Goal: Find specific page/section: Find specific page/section

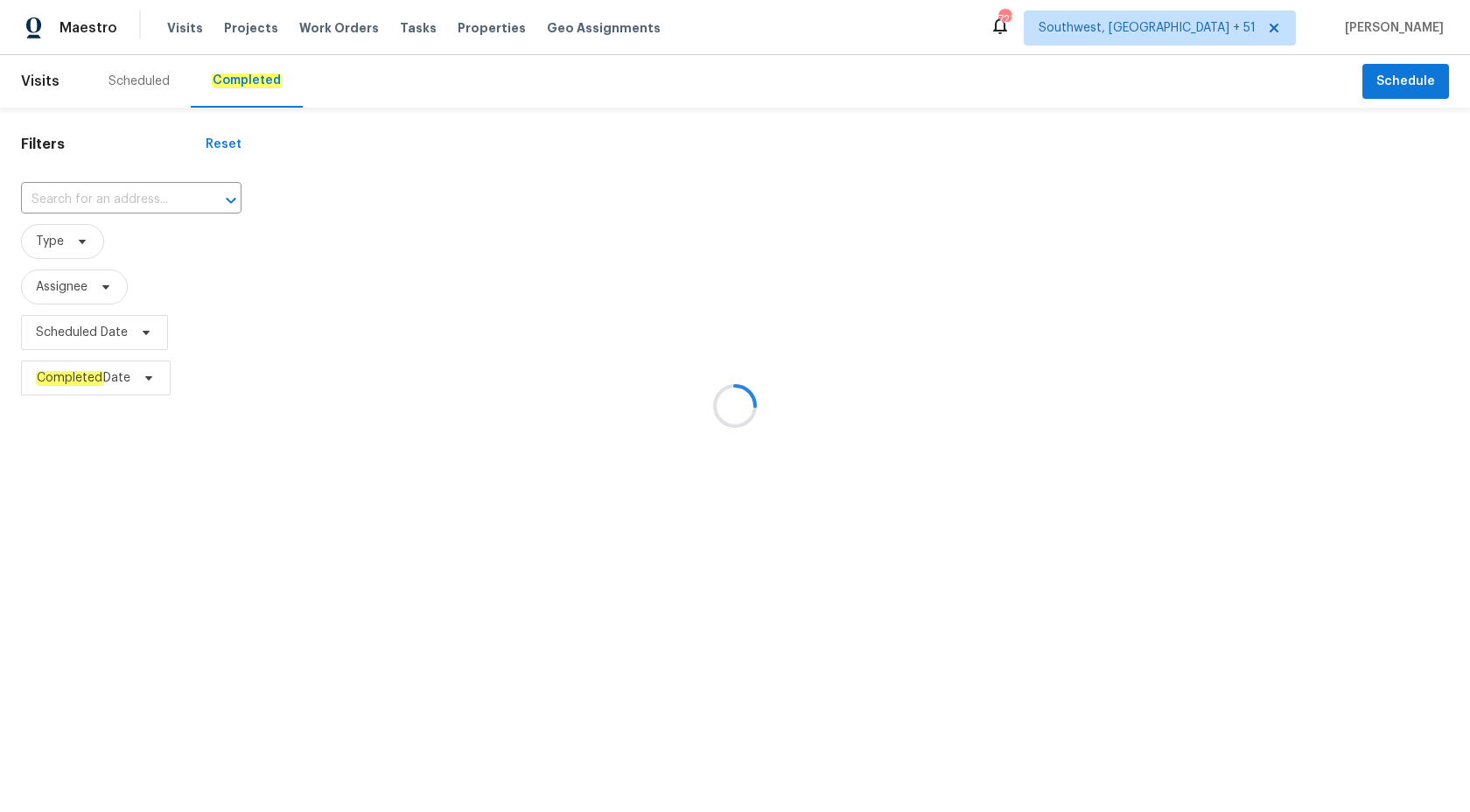
click at [89, 190] on div at bounding box center [735, 406] width 1470 height 812
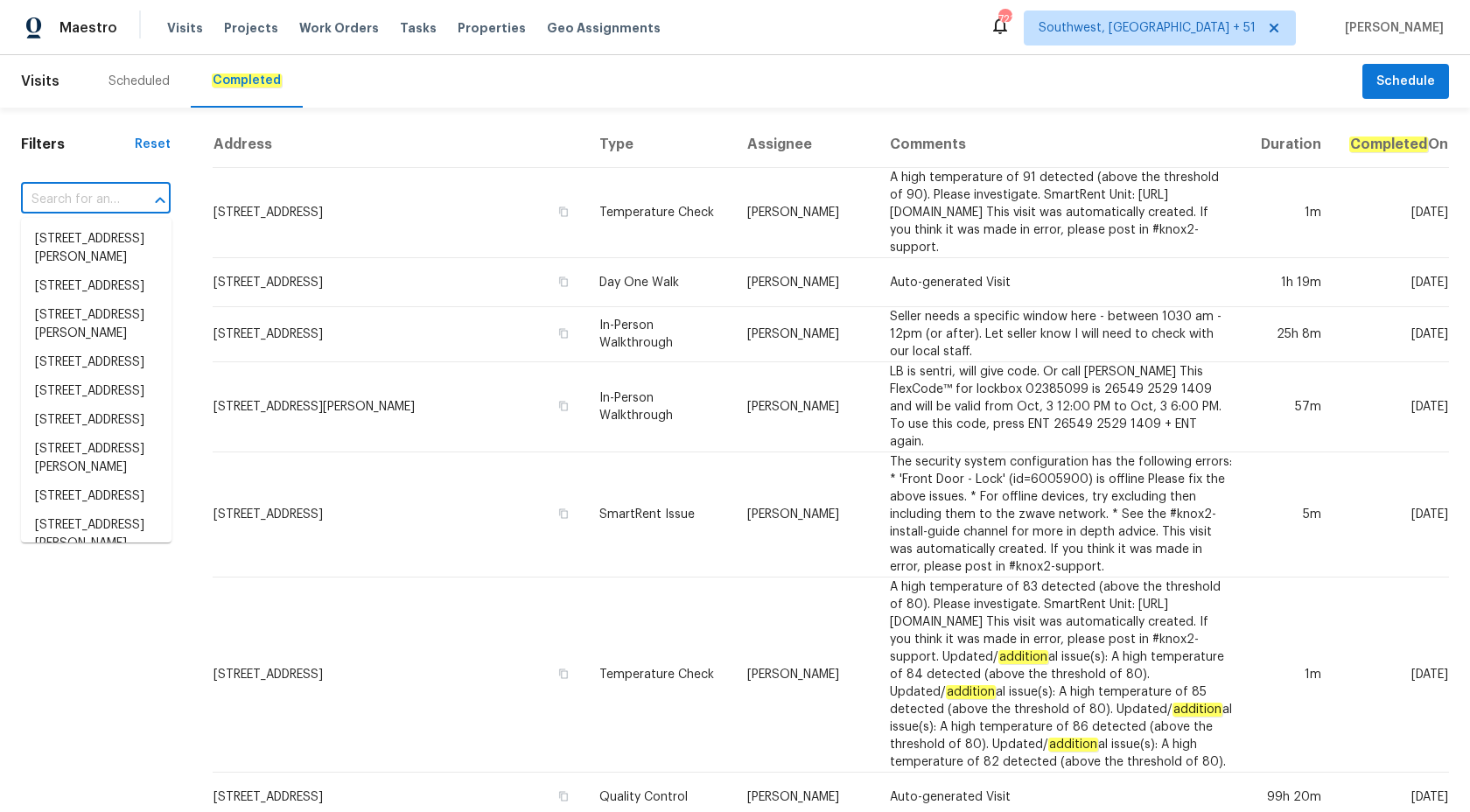
click at [85, 203] on input "text" at bounding box center [71, 200] width 101 height 27
paste input "[STREET_ADDRESS][PERSON_NAME]"
type input "[STREET_ADDRESS][PERSON_NAME]"
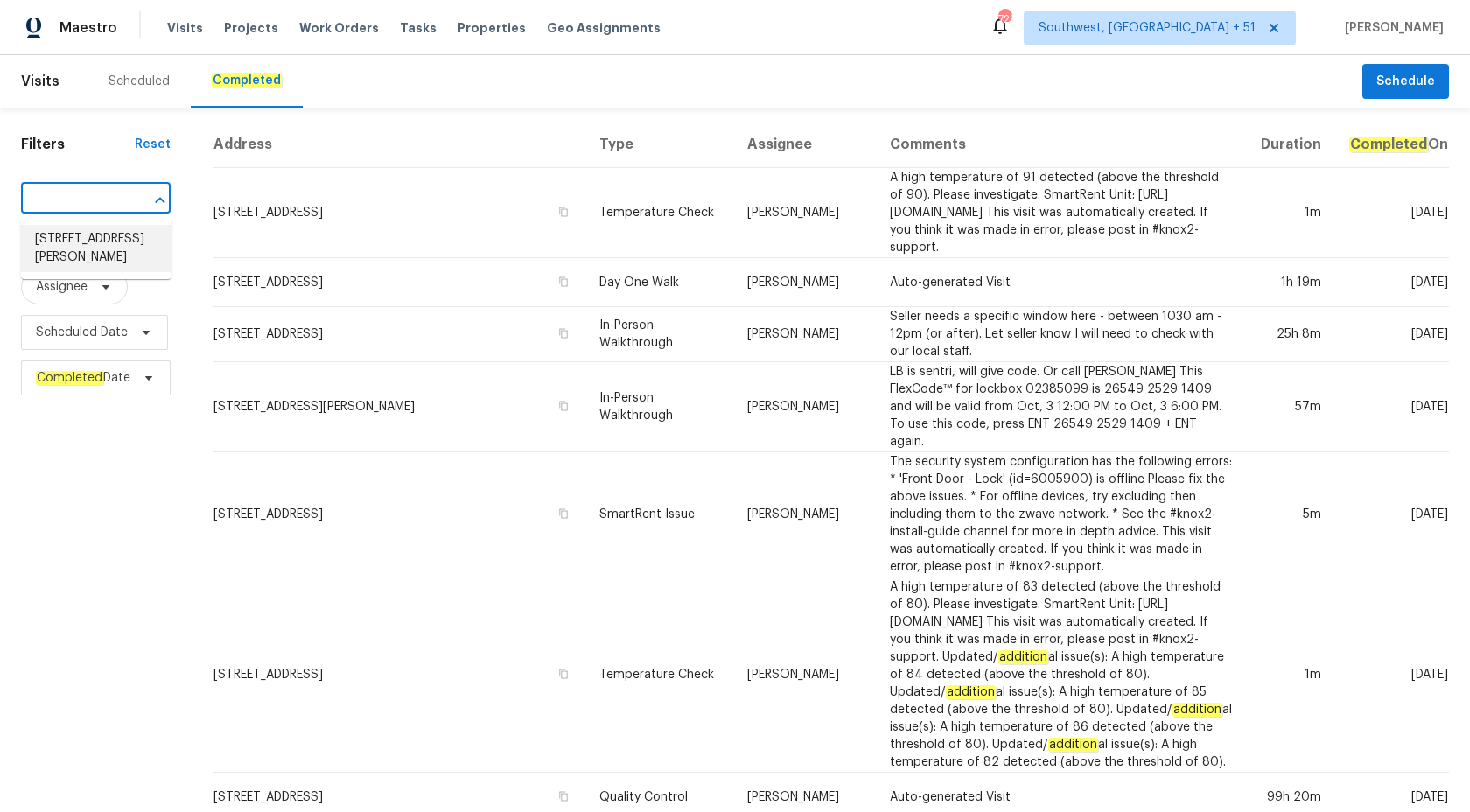
click at [103, 244] on li "[STREET_ADDRESS][PERSON_NAME]" at bounding box center [96, 248] width 151 height 47
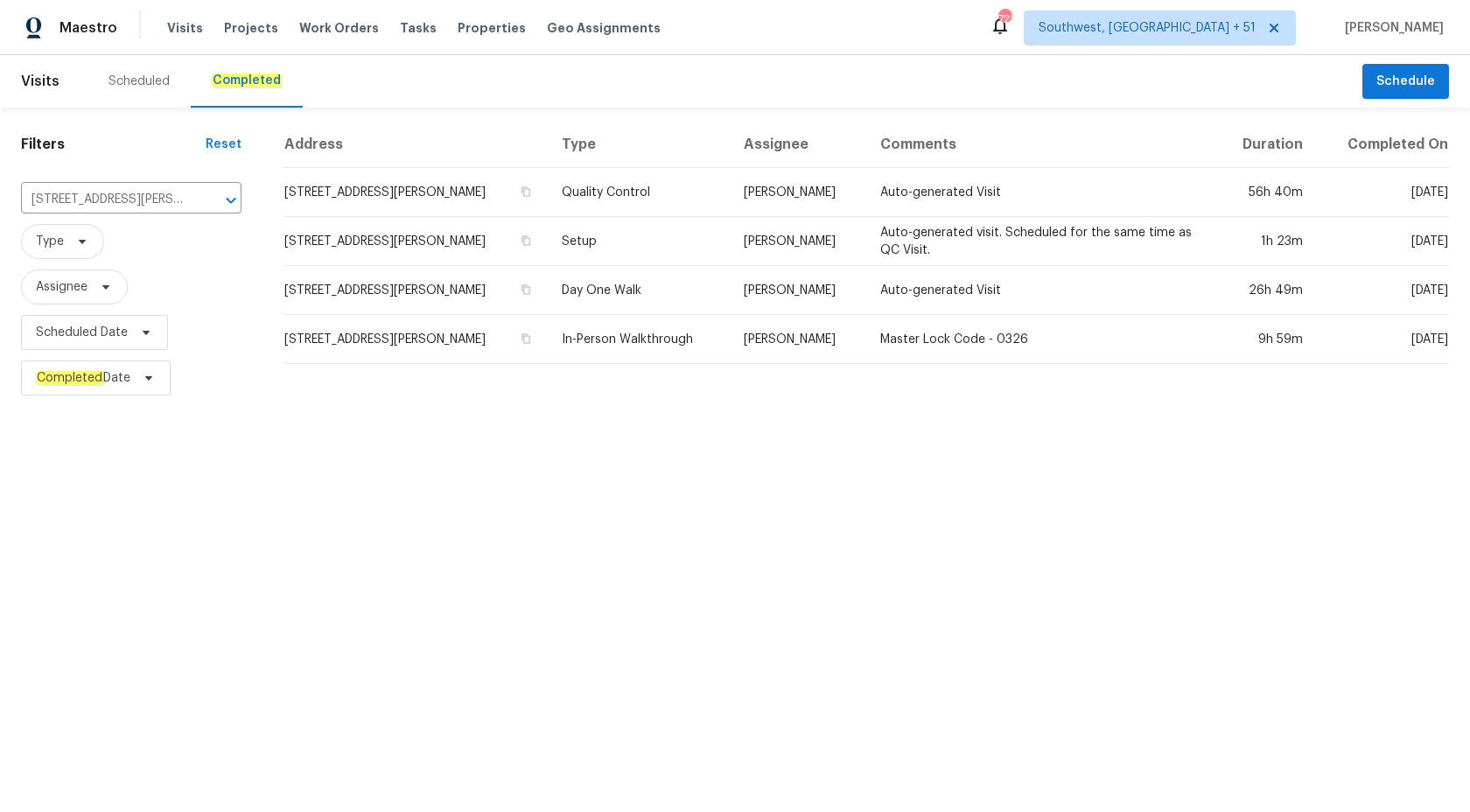
click at [518, 280] on td "[STREET_ADDRESS][PERSON_NAME]" at bounding box center [416, 290] width 264 height 49
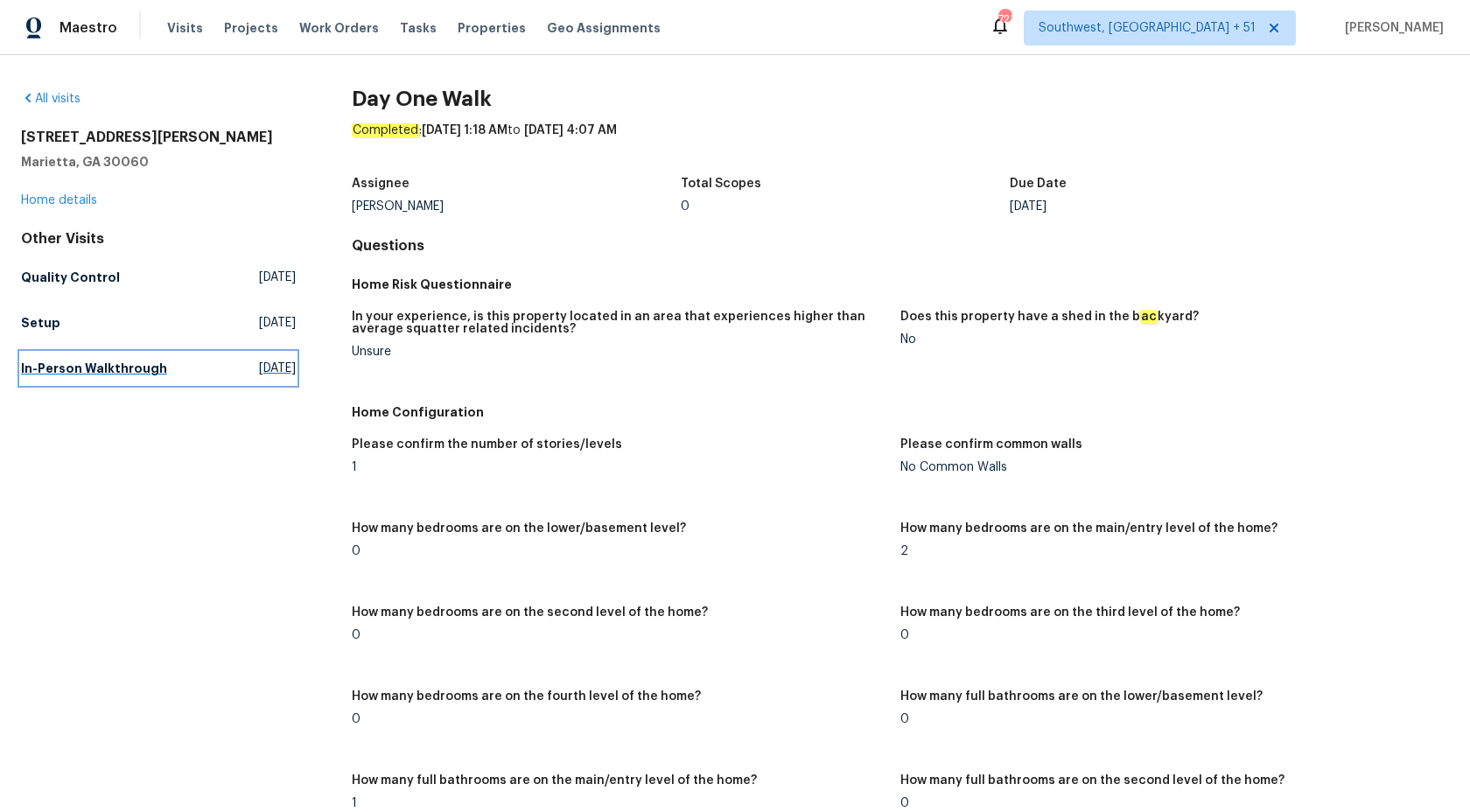
click at [81, 368] on h5 "In-Person Walkthrough" at bounding box center [94, 369] width 146 height 18
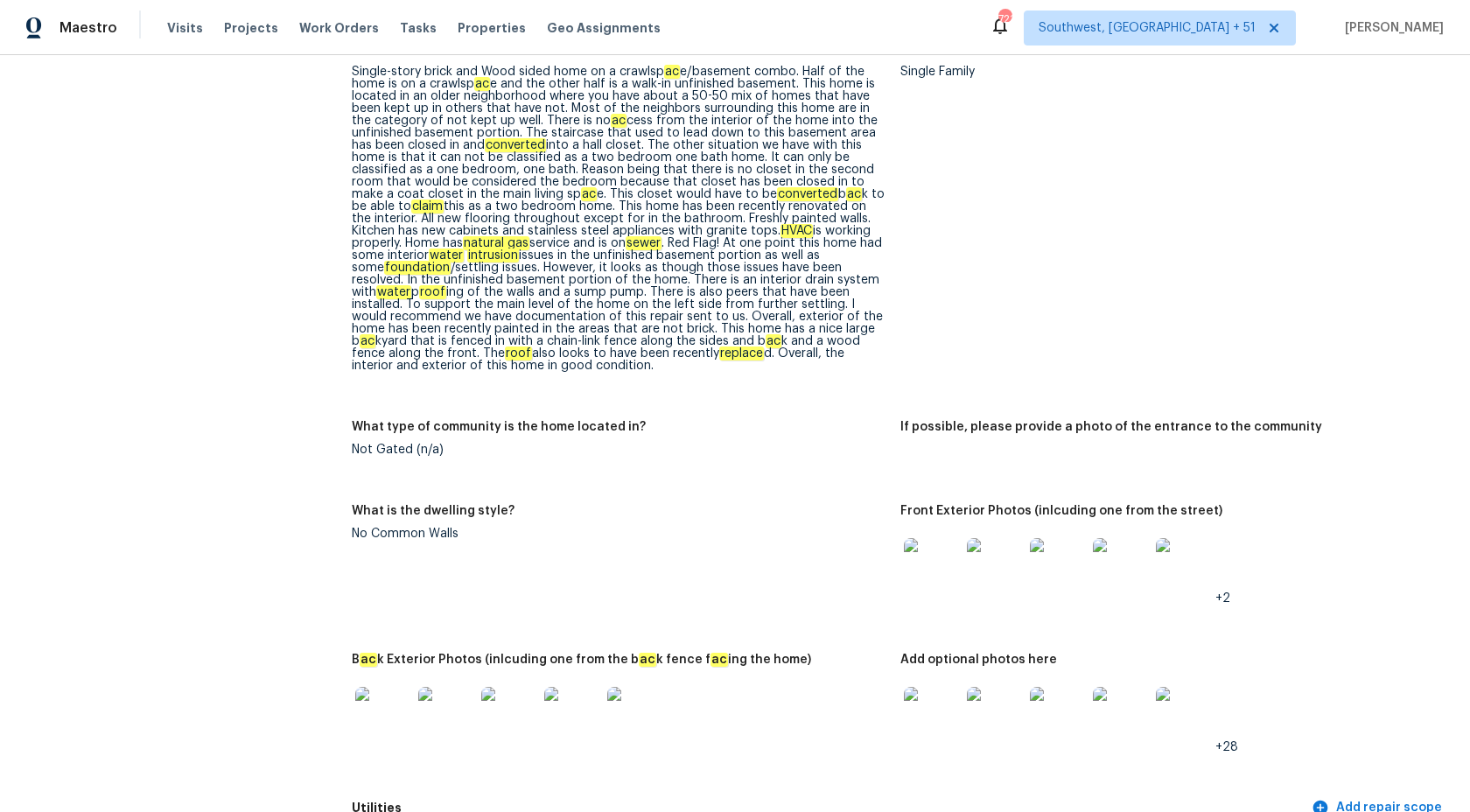
scroll to position [648, 0]
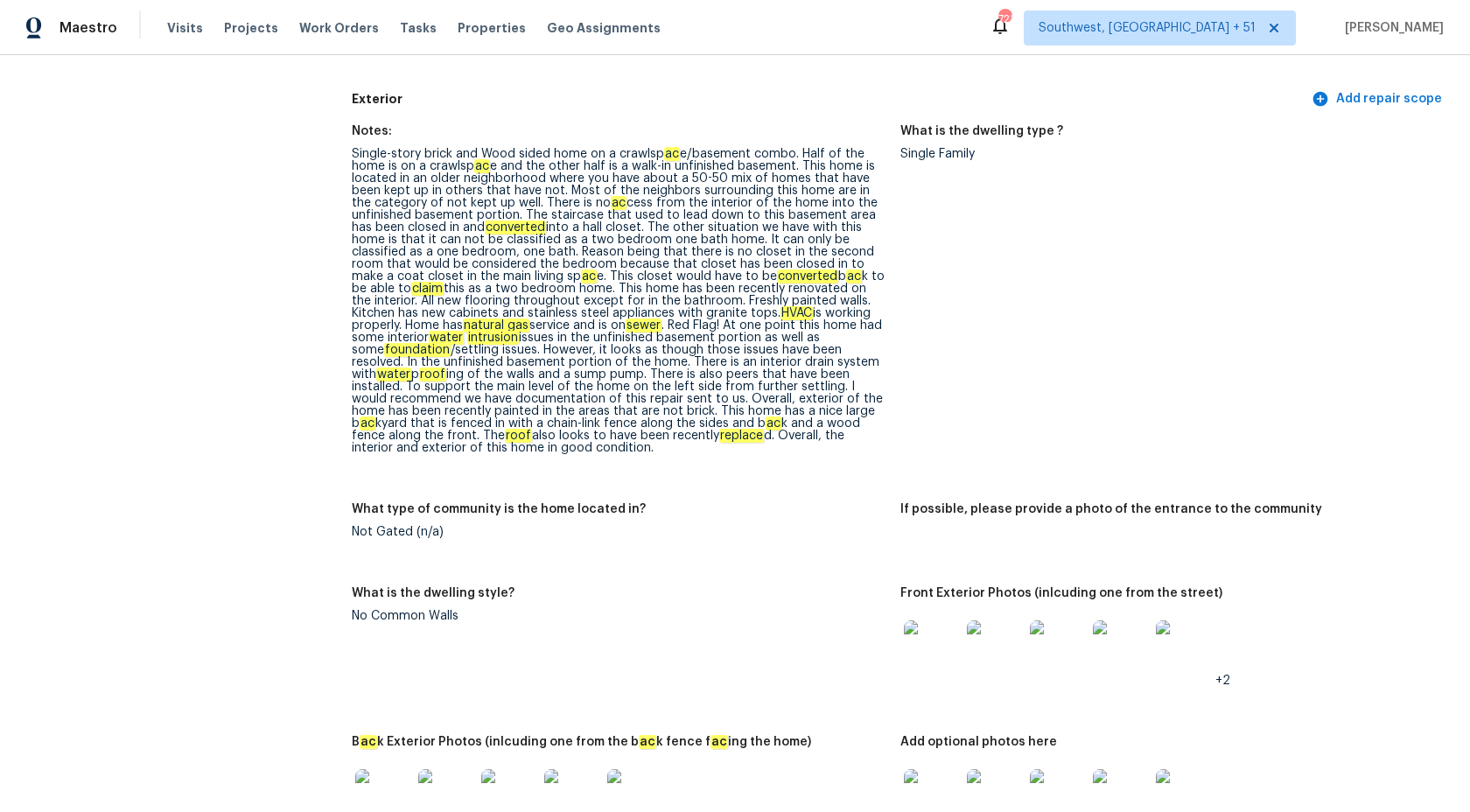
click at [541, 327] on div "Single-story brick and Wood sided home on a crawlsp ac e/basement combo. Half o…" at bounding box center [619, 301] width 535 height 306
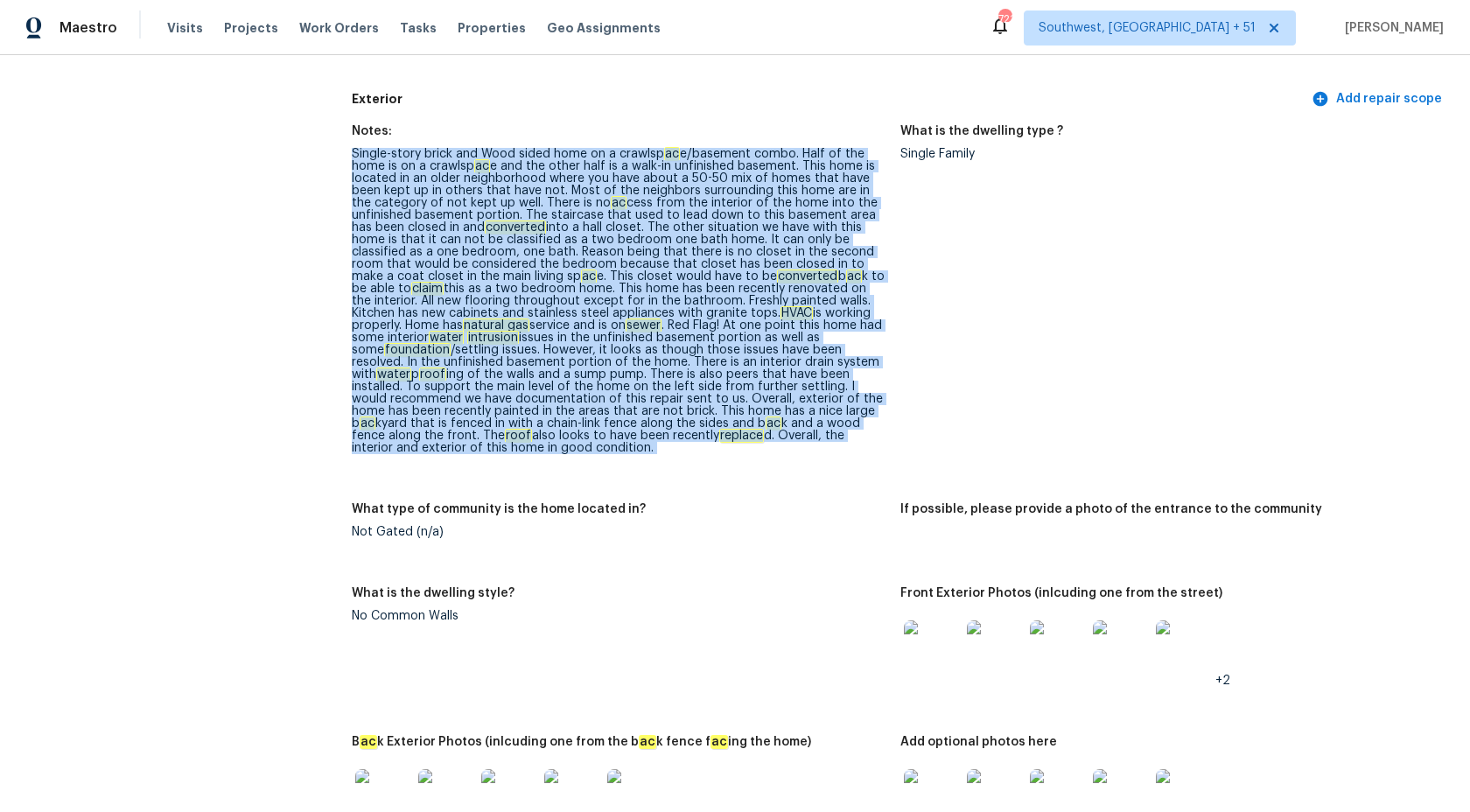
click at [541, 327] on div "Single-story brick and Wood sided home on a crawlsp ac e/basement combo. Half o…" at bounding box center [619, 301] width 535 height 306
copy div "Single-story brick and Wood sided home on a crawlsp ac e/basement combo. Half o…"
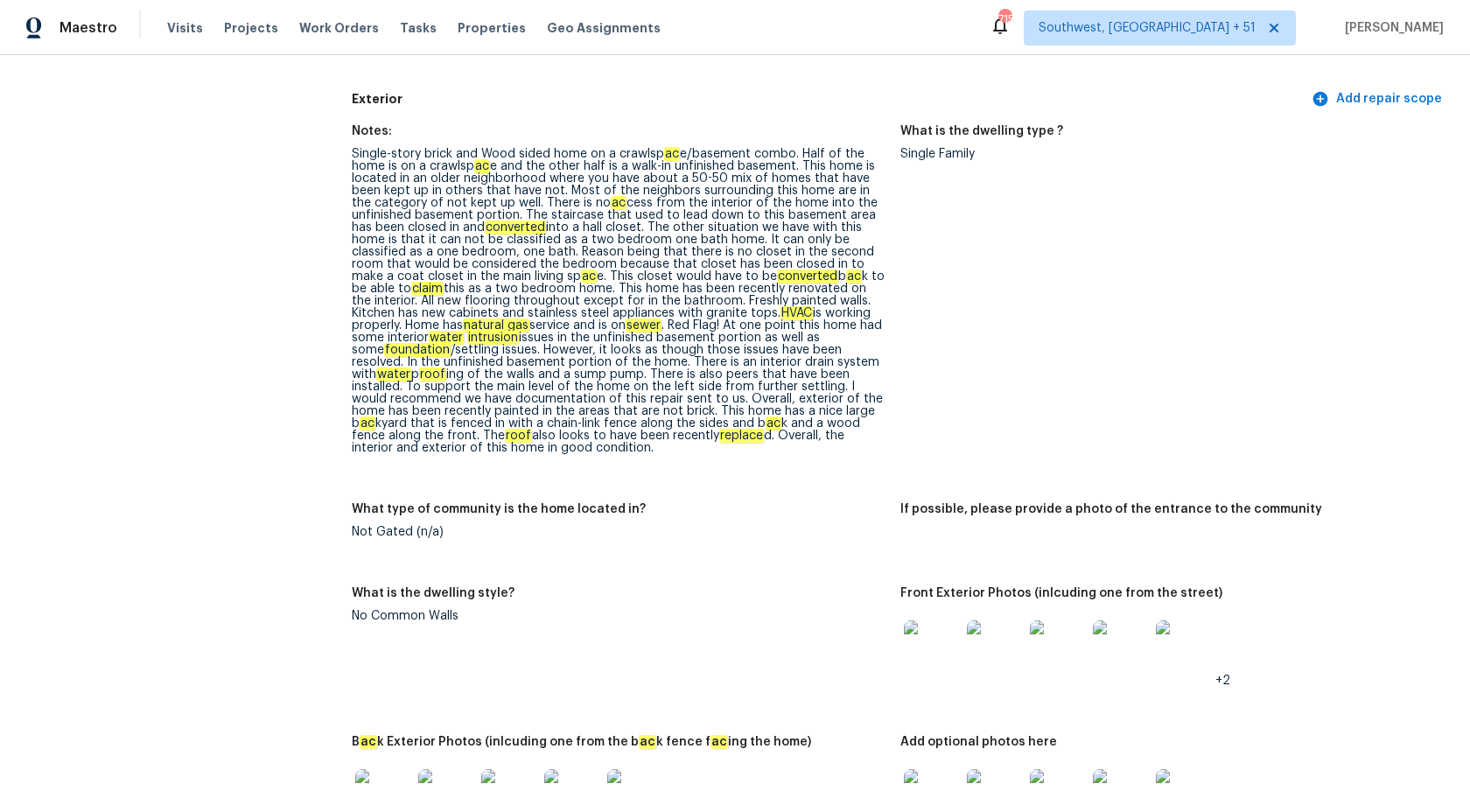
click at [1160, 155] on div "Single Family" at bounding box center [1167, 154] width 535 height 12
